Goal: Information Seeking & Learning: Check status

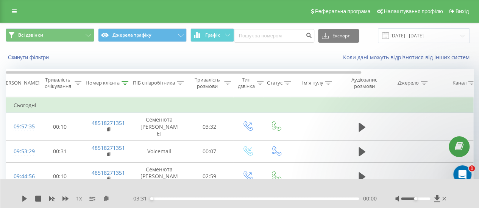
click at [132, 81] on div "Номер клієнта" at bounding box center [108, 83] width 49 height 6
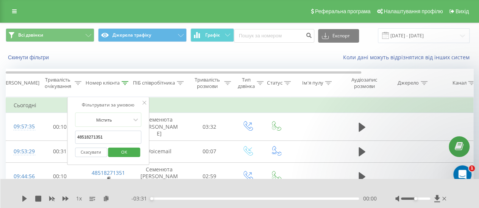
click at [118, 135] on input "48518271351" at bounding box center [108, 137] width 67 height 13
type input "4"
paste input "48530145341"
click at [119, 150] on span "OK" at bounding box center [124, 152] width 21 height 12
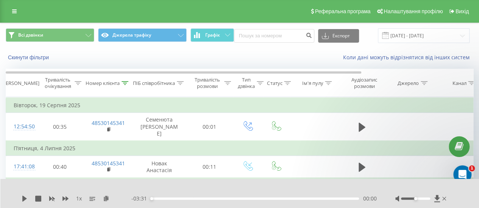
click at [128, 80] on div at bounding box center [124, 83] width 7 height 6
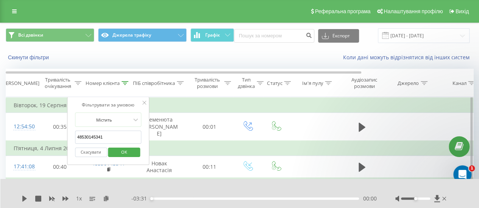
click at [110, 137] on input "48530145341" at bounding box center [108, 137] width 67 height 13
type input "4"
paste input "48698477827"
click at [120, 146] on span "OK" at bounding box center [124, 152] width 21 height 12
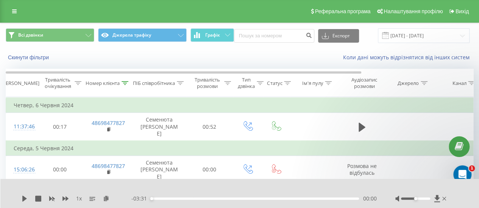
click at [127, 84] on icon at bounding box center [124, 83] width 7 height 4
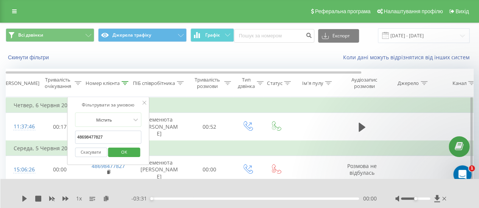
click at [125, 133] on input "48698477827" at bounding box center [108, 137] width 67 height 13
type input "4"
paste input "48662827161"
click at [128, 158] on div "Скасувати OK" at bounding box center [108, 152] width 67 height 17
click at [126, 151] on span "OK" at bounding box center [124, 152] width 21 height 12
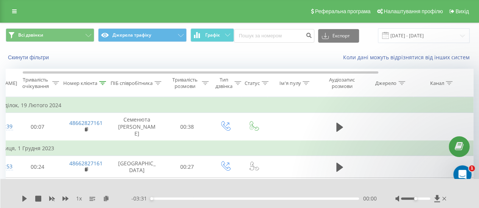
click at [103, 84] on icon at bounding box center [103, 83] width 7 height 4
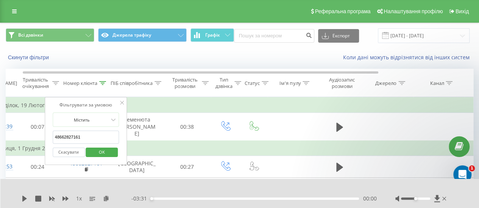
click at [85, 137] on input "48662827161" at bounding box center [86, 137] width 67 height 13
type input "4"
paste input "48574361723"
click at [100, 151] on span "OK" at bounding box center [101, 152] width 21 height 12
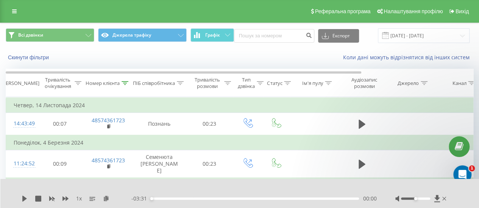
click at [123, 84] on icon at bounding box center [124, 83] width 7 height 4
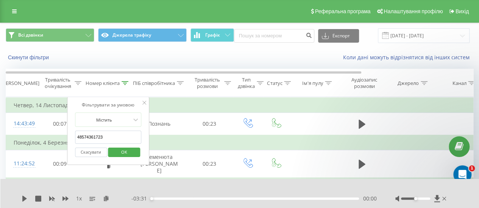
click at [108, 139] on input "48574361723" at bounding box center [108, 137] width 67 height 13
type input "4"
paste input "48883351835"
type input "48883351835"
click at [128, 156] on span "OK" at bounding box center [124, 152] width 21 height 12
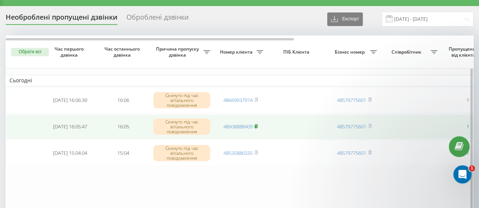
click at [256, 127] on rect at bounding box center [255, 126] width 2 height 3
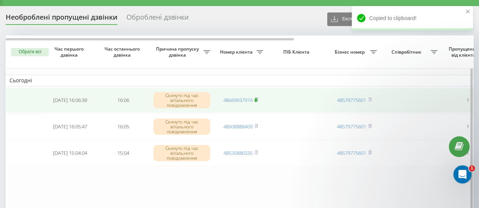
click at [257, 98] on icon at bounding box center [256, 99] width 3 height 3
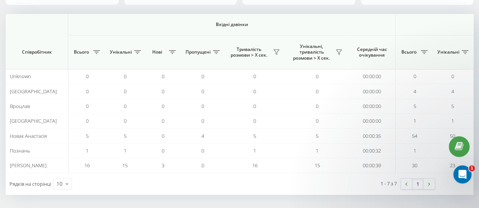
scroll to position [0, 452]
